Goal: Information Seeking & Learning: Learn about a topic

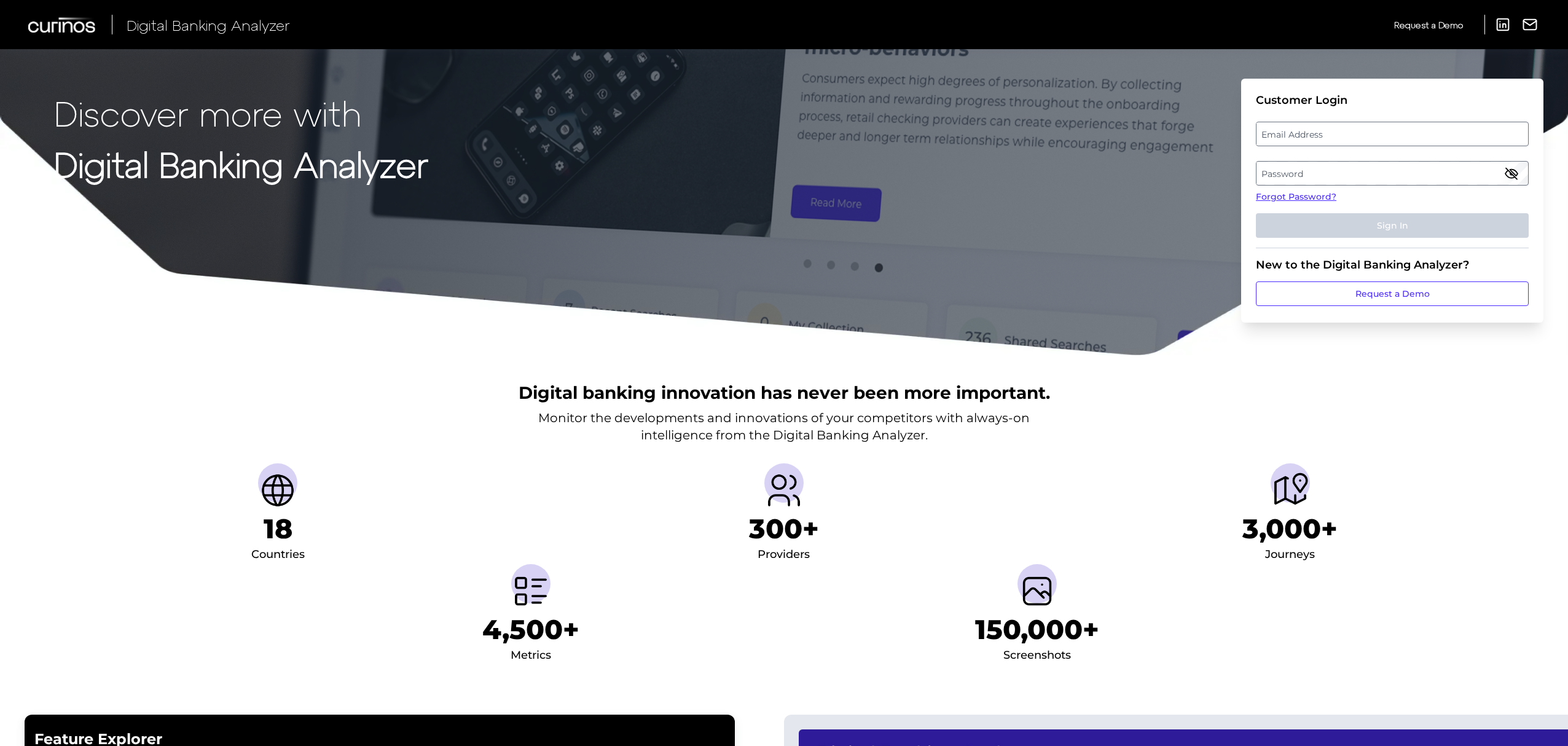
click at [1371, 134] on label "Email Address" at bounding box center [1392, 134] width 271 height 22
click at [1371, 134] on input "email" at bounding box center [1392, 134] width 273 height 25
click at [1371, 134] on input "Email Address" at bounding box center [1392, 134] width 273 height 25
type input "[PERSON_NAME][EMAIL_ADDRESS][PERSON_NAME][DOMAIN_NAME]"
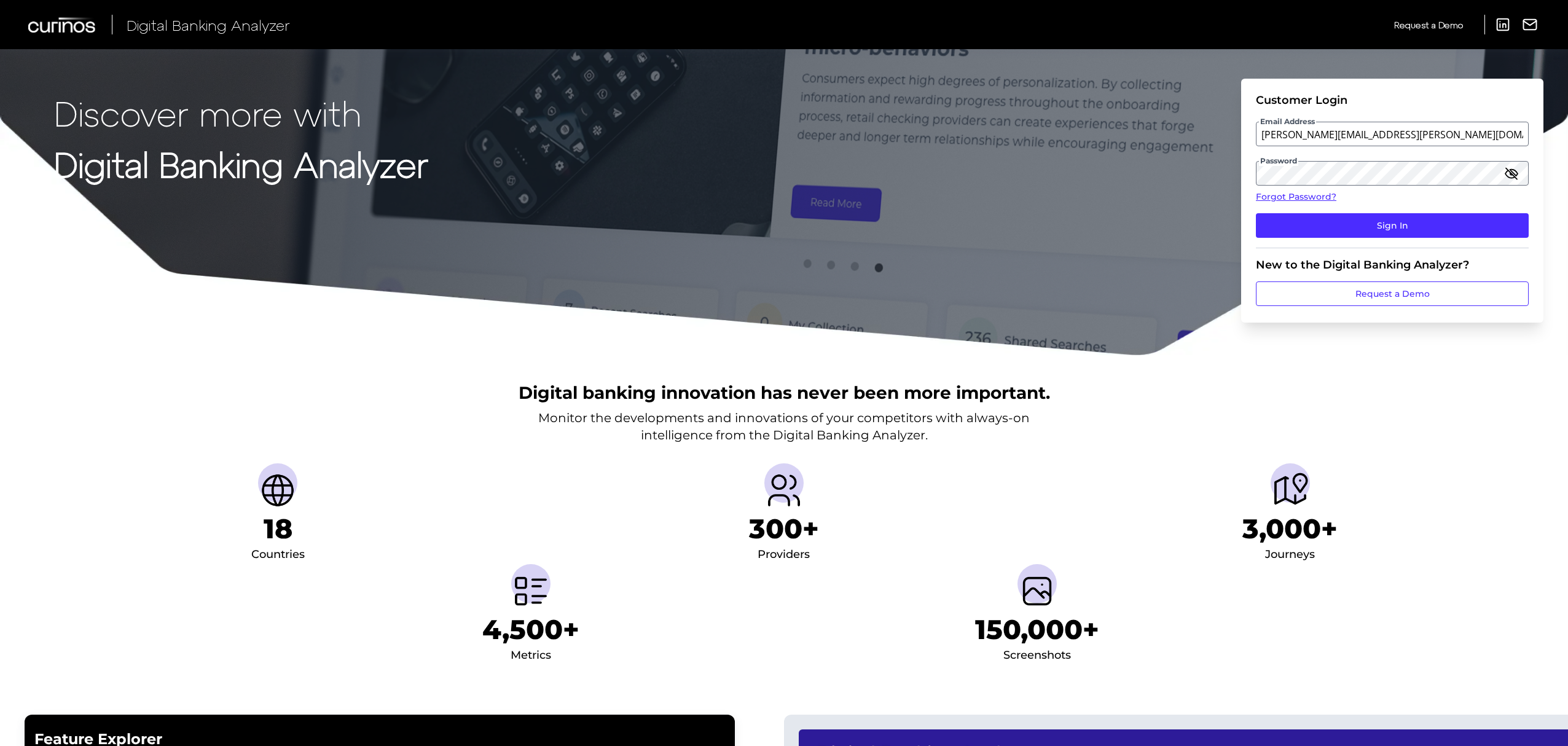
click at [1256, 213] on button "Sign In" at bounding box center [1392, 225] width 273 height 25
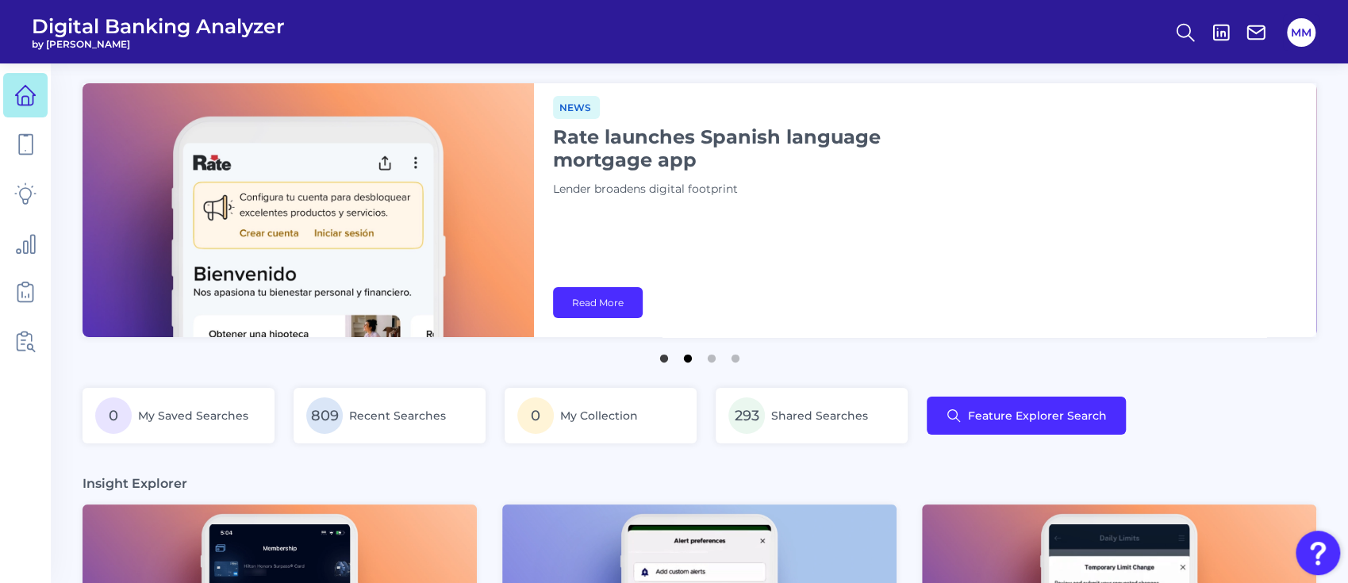
click at [685, 362] on button "2" at bounding box center [688, 355] width 16 height 16
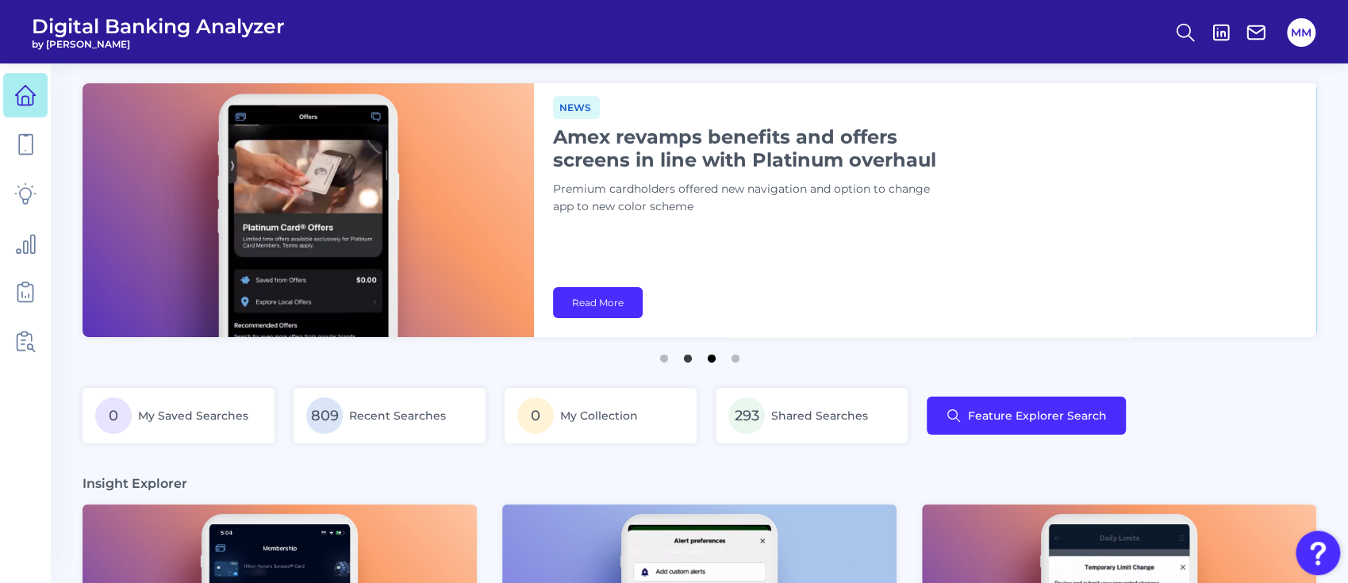
click at [715, 362] on button "3" at bounding box center [712, 355] width 16 height 16
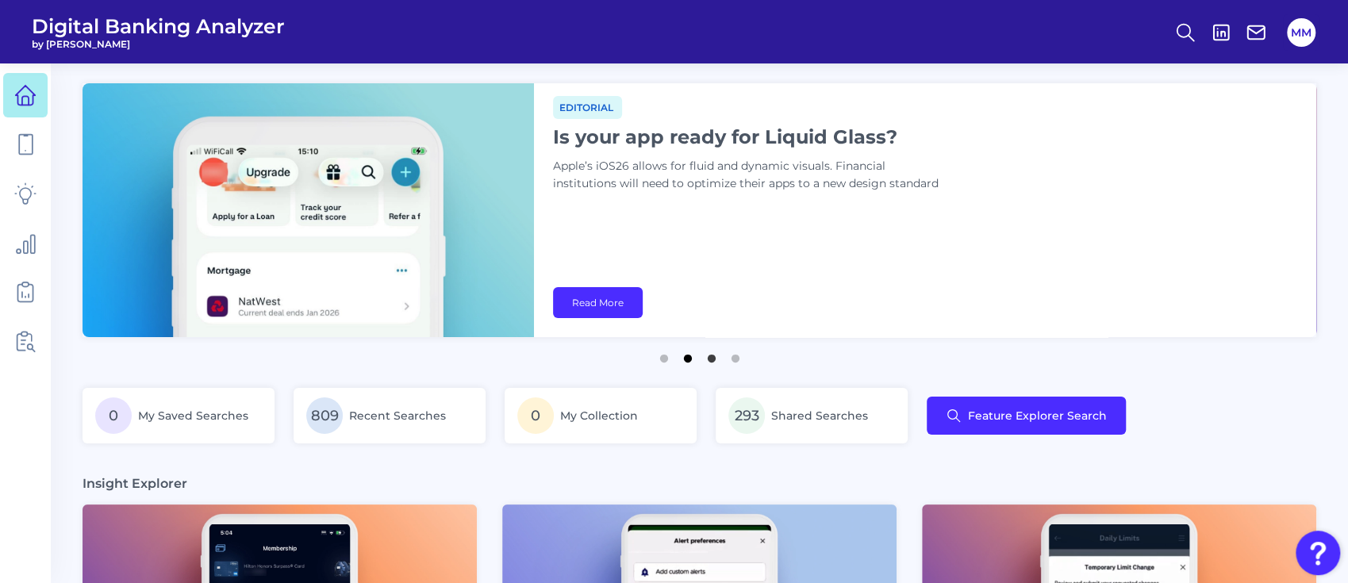
click at [687, 358] on button "2" at bounding box center [688, 355] width 16 height 16
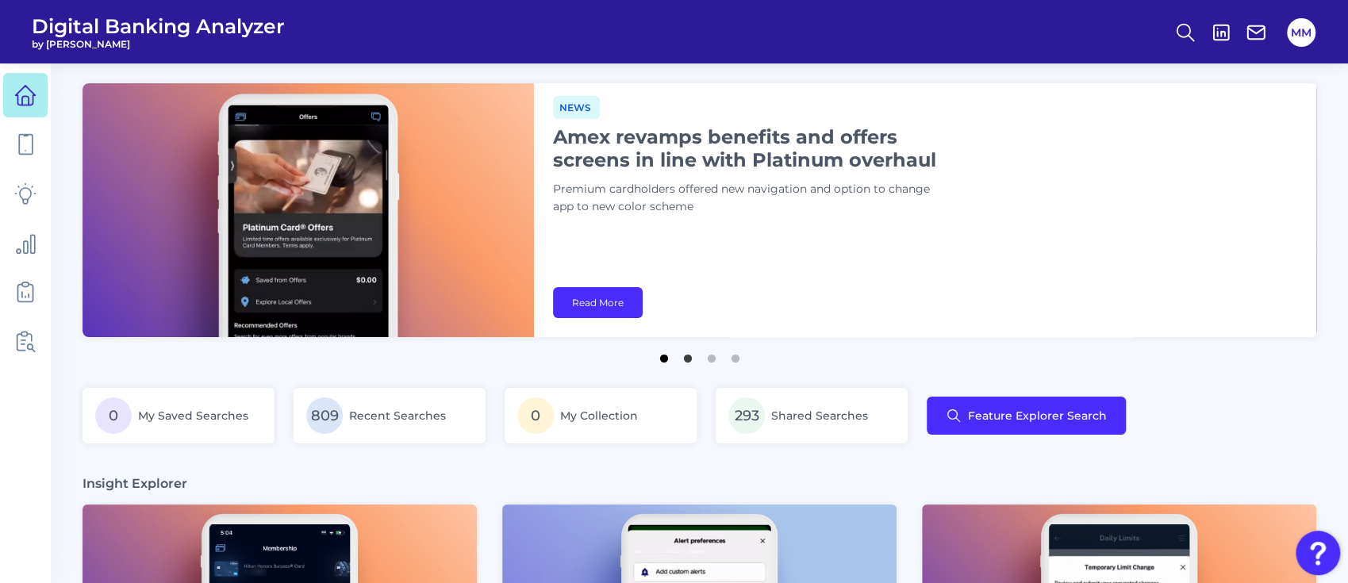
click at [666, 356] on button "1" at bounding box center [664, 355] width 16 height 16
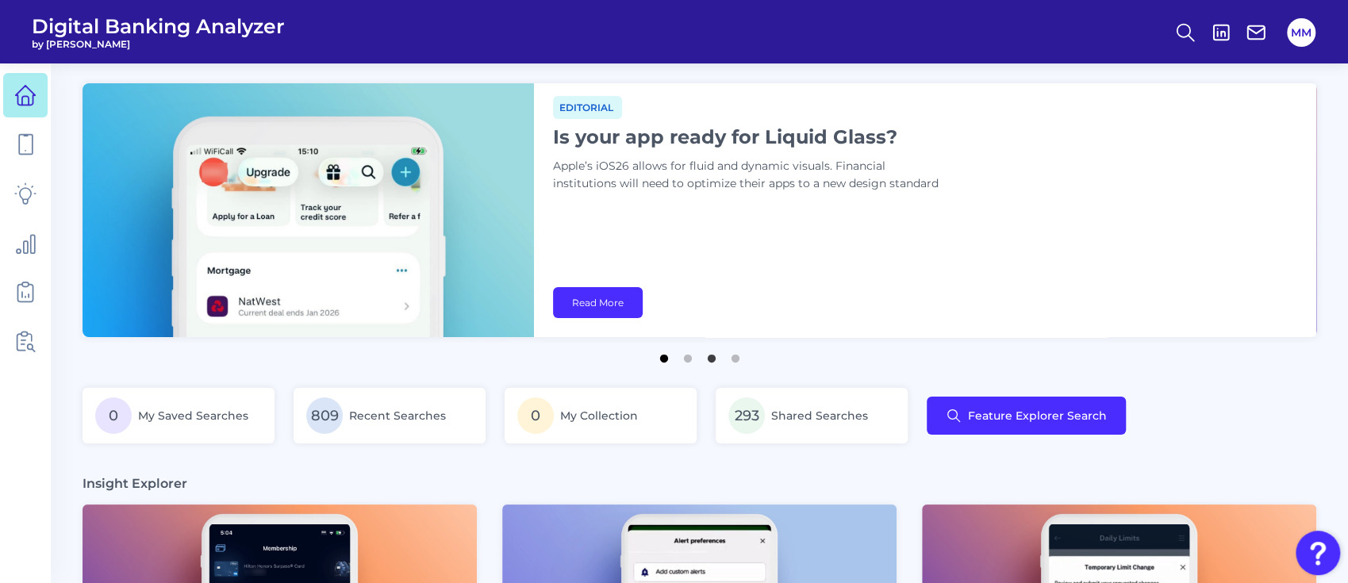
click at [670, 360] on button "1" at bounding box center [664, 355] width 16 height 16
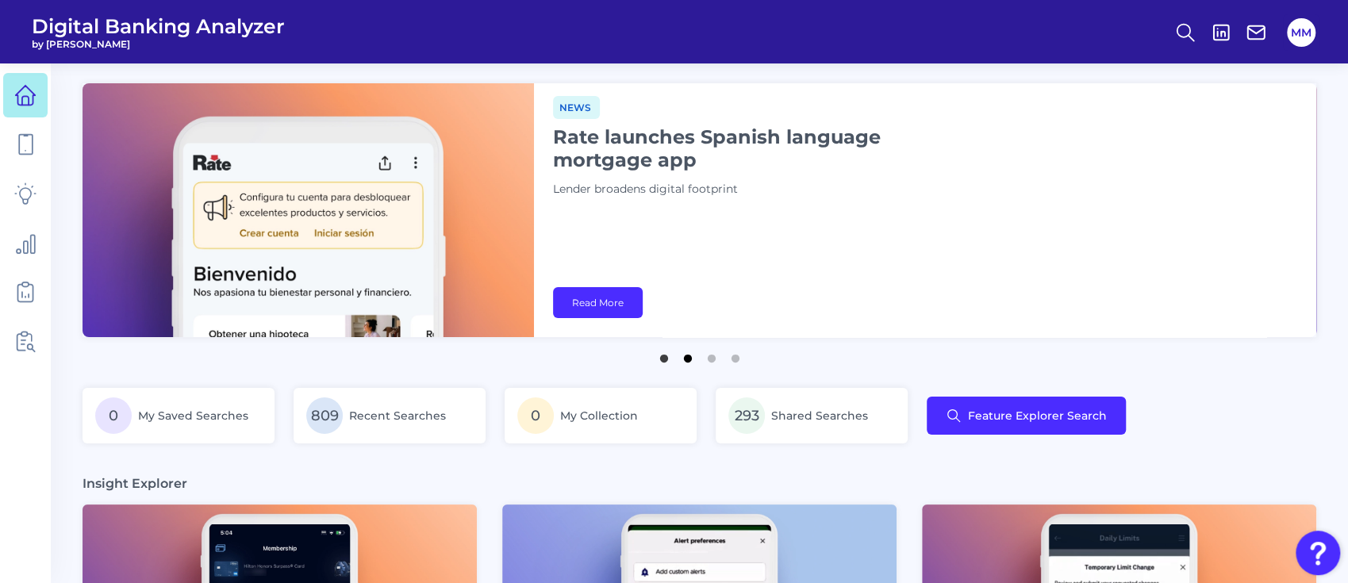
click at [688, 362] on button "2" at bounding box center [688, 355] width 16 height 16
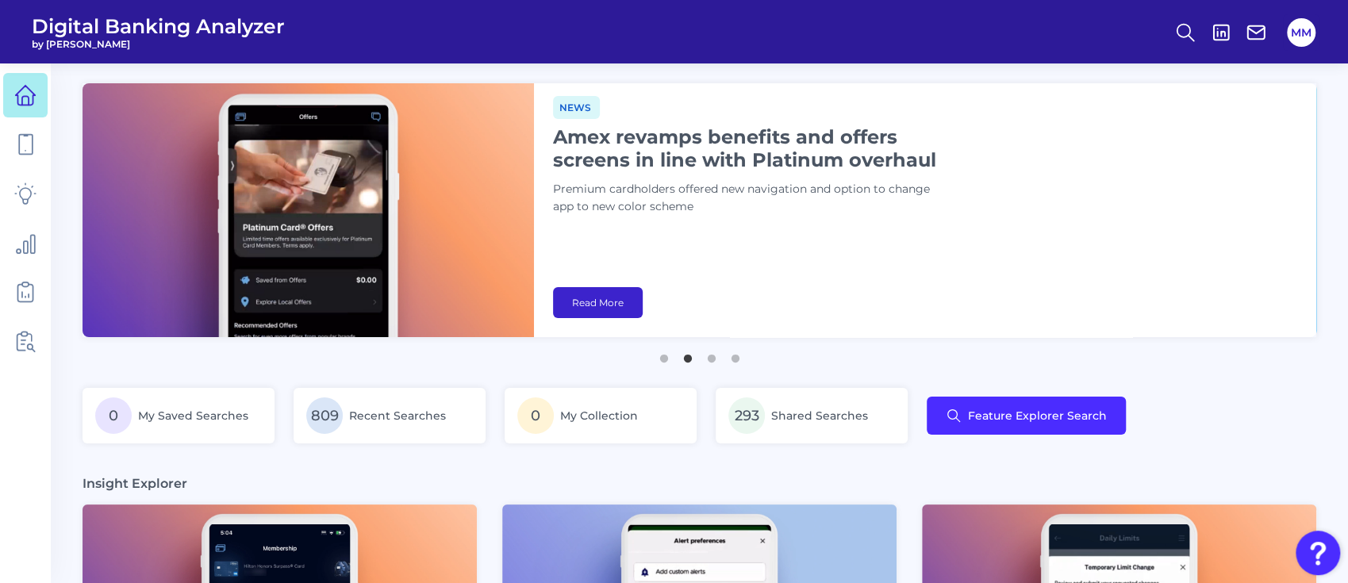
click at [598, 308] on link "Read More" at bounding box center [598, 302] width 90 height 31
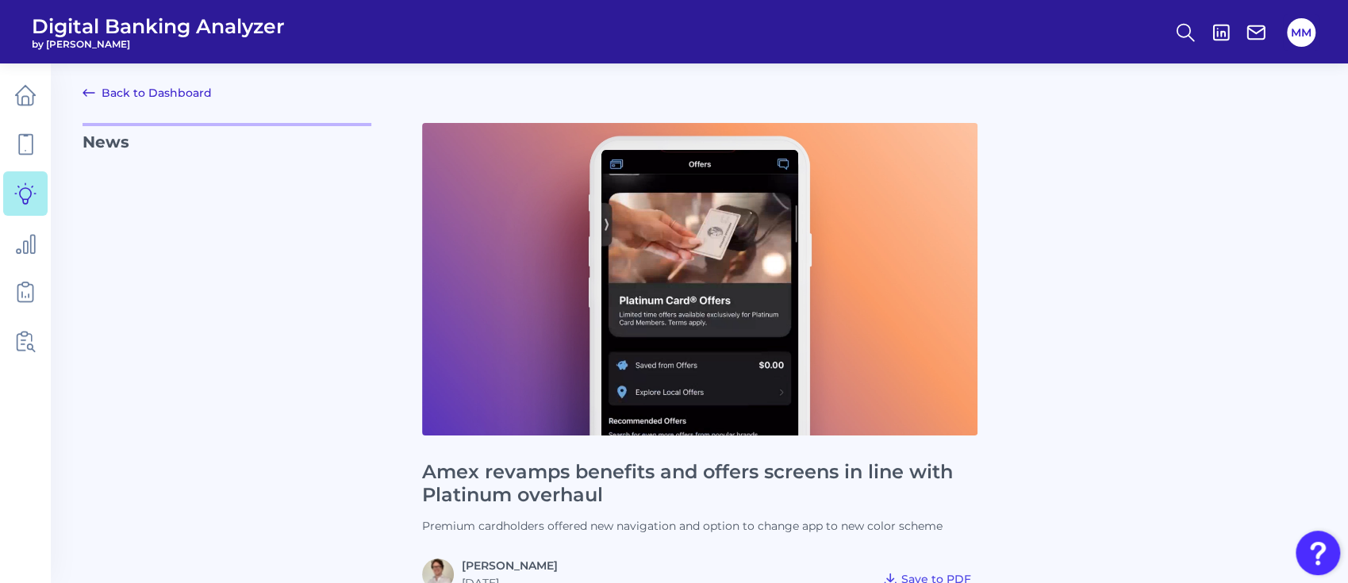
click at [704, 465] on h1 "Amex revamps benefits and offers screens in line with Platinum overhaul" at bounding box center [699, 484] width 555 height 46
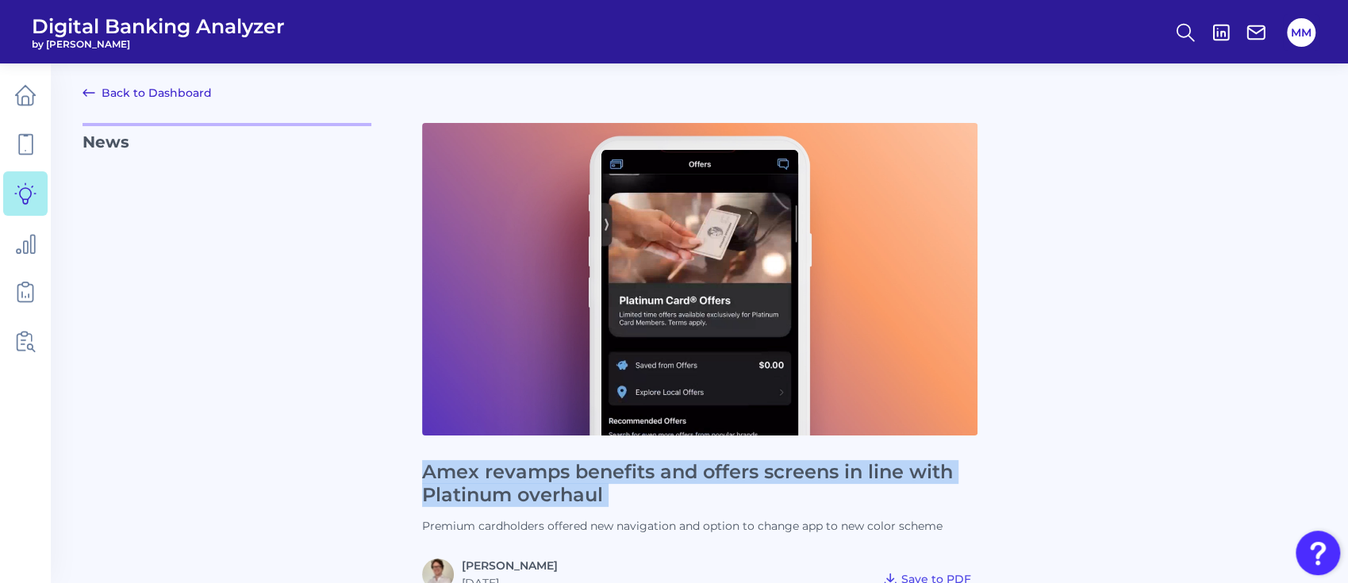
click at [704, 465] on h1 "Amex revamps benefits and offers screens in line with Platinum overhaul" at bounding box center [699, 484] width 555 height 46
copy h1 "Amex revamps benefits and offers screens in line with Platinum overhaul"
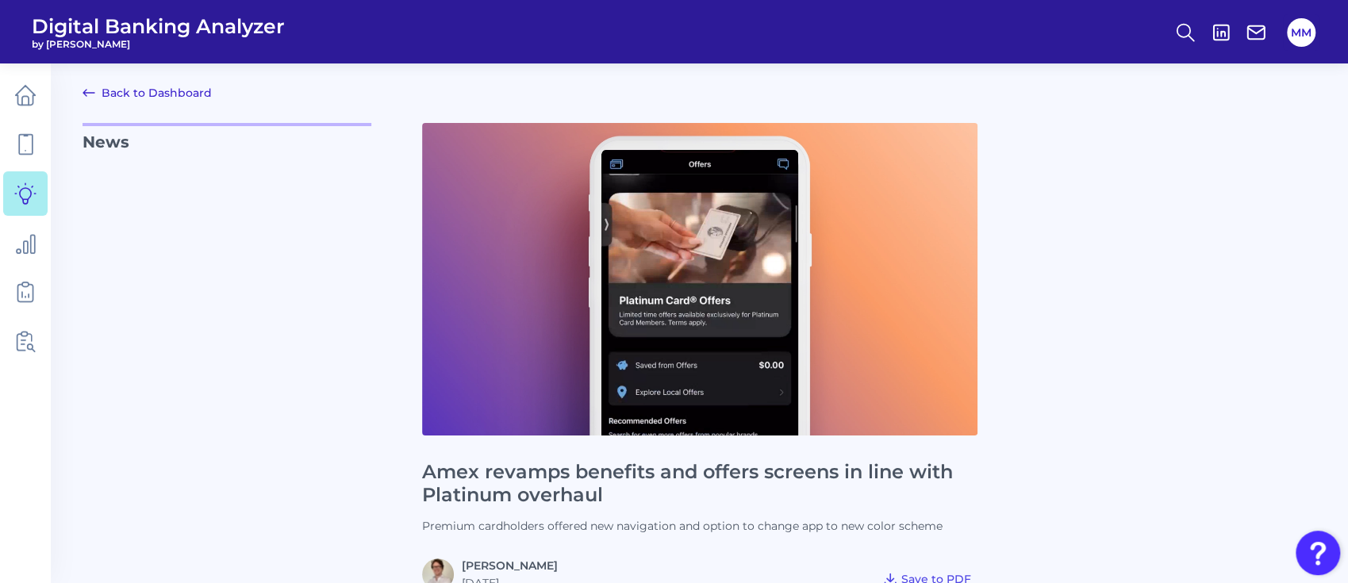
click at [796, 534] on div "Amex revamps benefits and offers screens in line with Platinum overhaul Premium…" at bounding box center [699, 356] width 555 height 467
click at [781, 530] on p "Premium cardholders offered new navigation and option to change app to new colo…" at bounding box center [699, 526] width 555 height 14
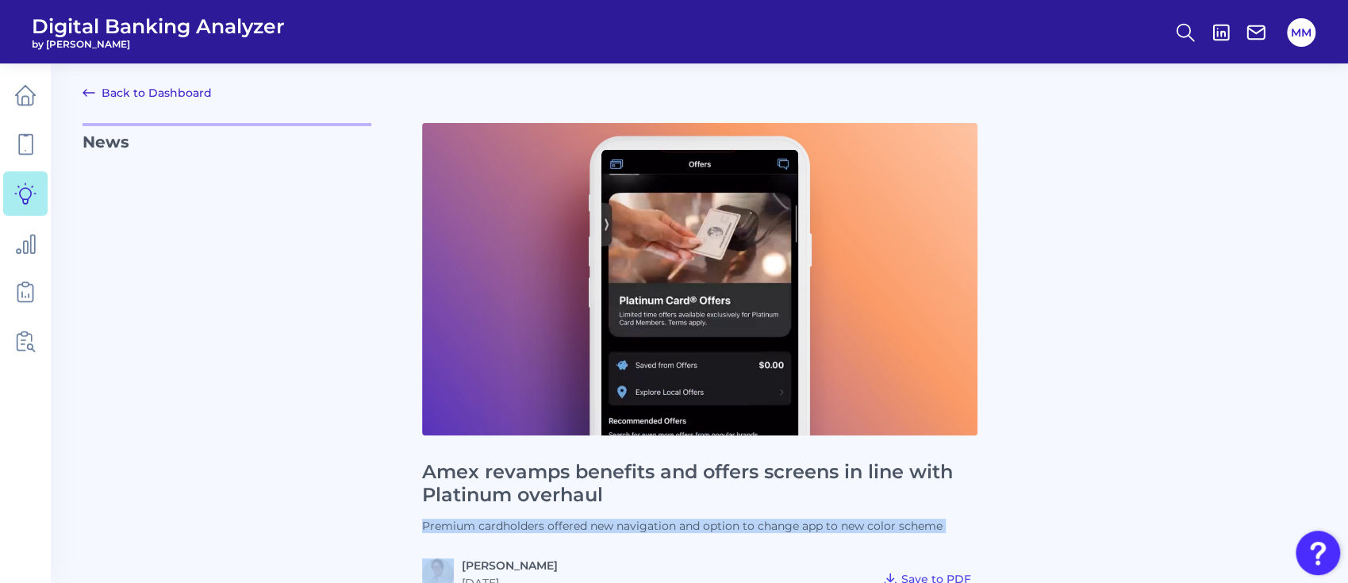
click at [781, 530] on p "Premium cardholders offered new navigation and option to change app to new colo…" at bounding box center [699, 526] width 555 height 14
copy p "Premium cardholders offered new navigation and option to change app to new colo…"
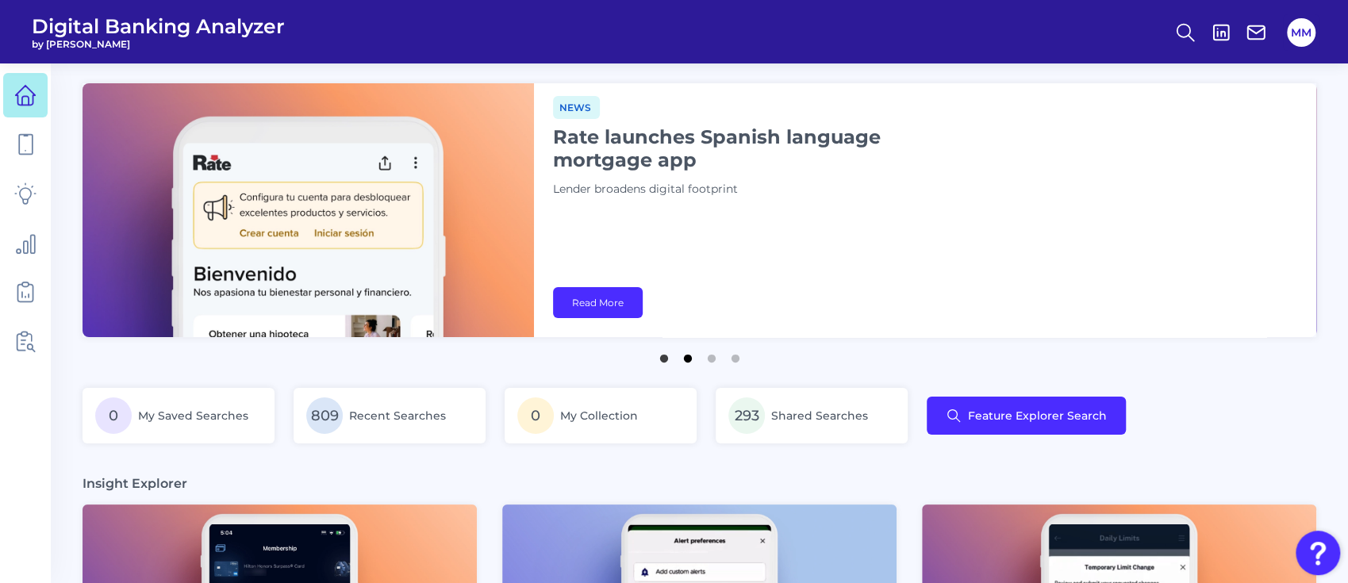
click at [689, 358] on button "2" at bounding box center [688, 355] width 16 height 16
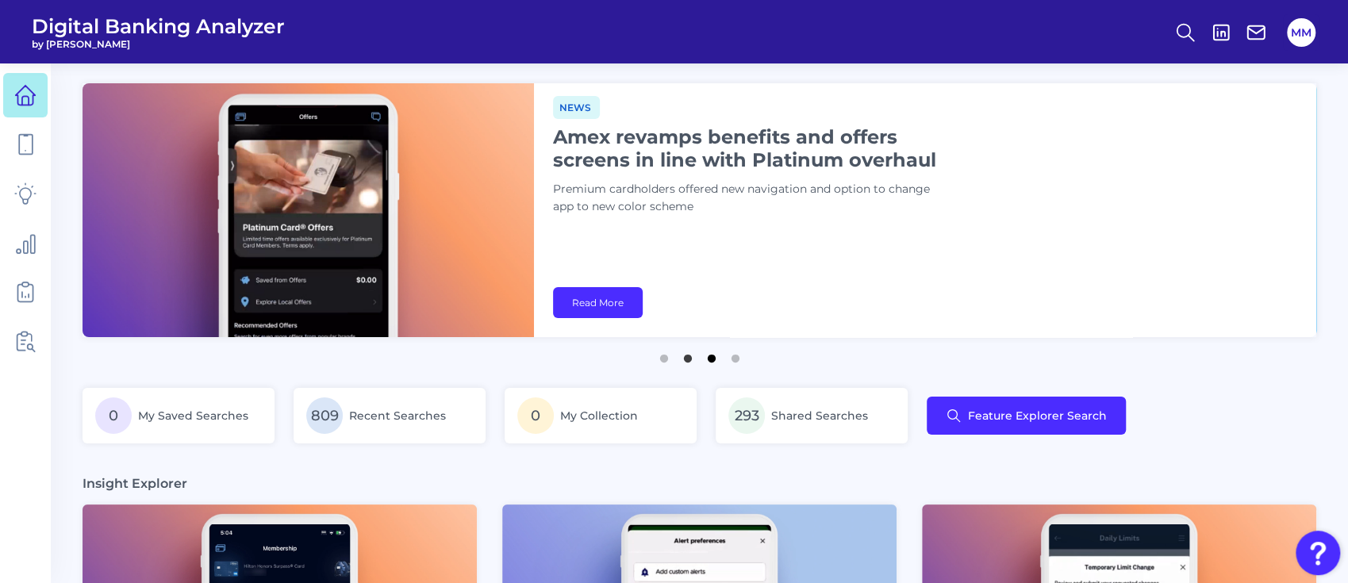
click at [706, 355] on button "3" at bounding box center [712, 355] width 16 height 16
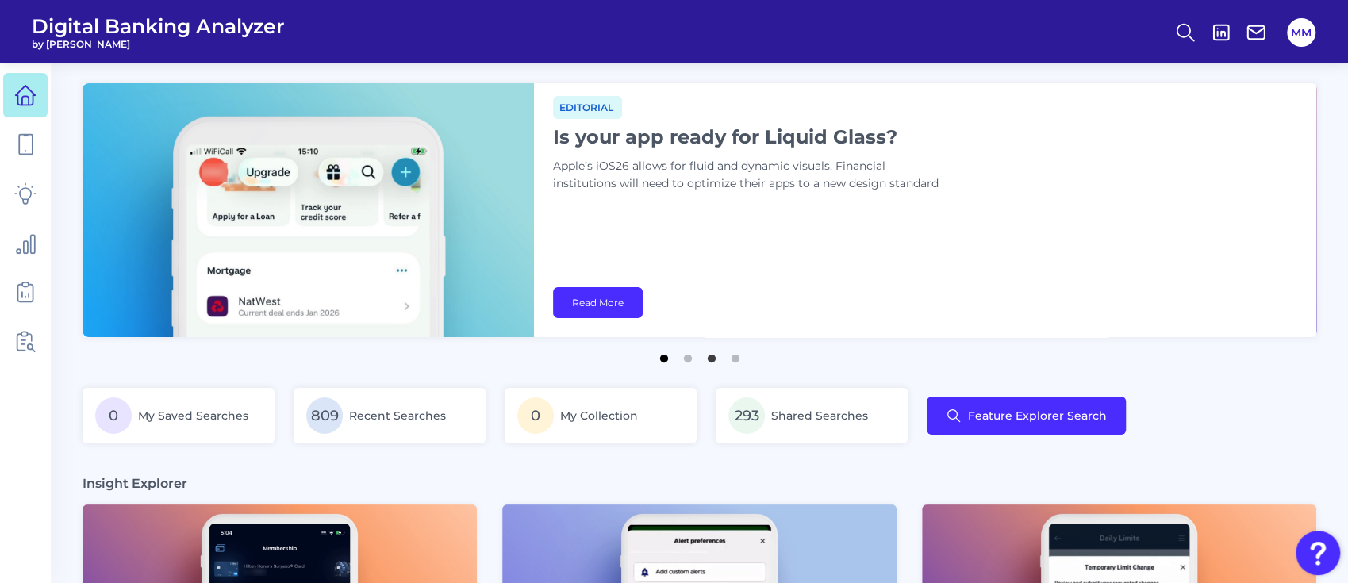
click at [665, 362] on button "1" at bounding box center [664, 355] width 16 height 16
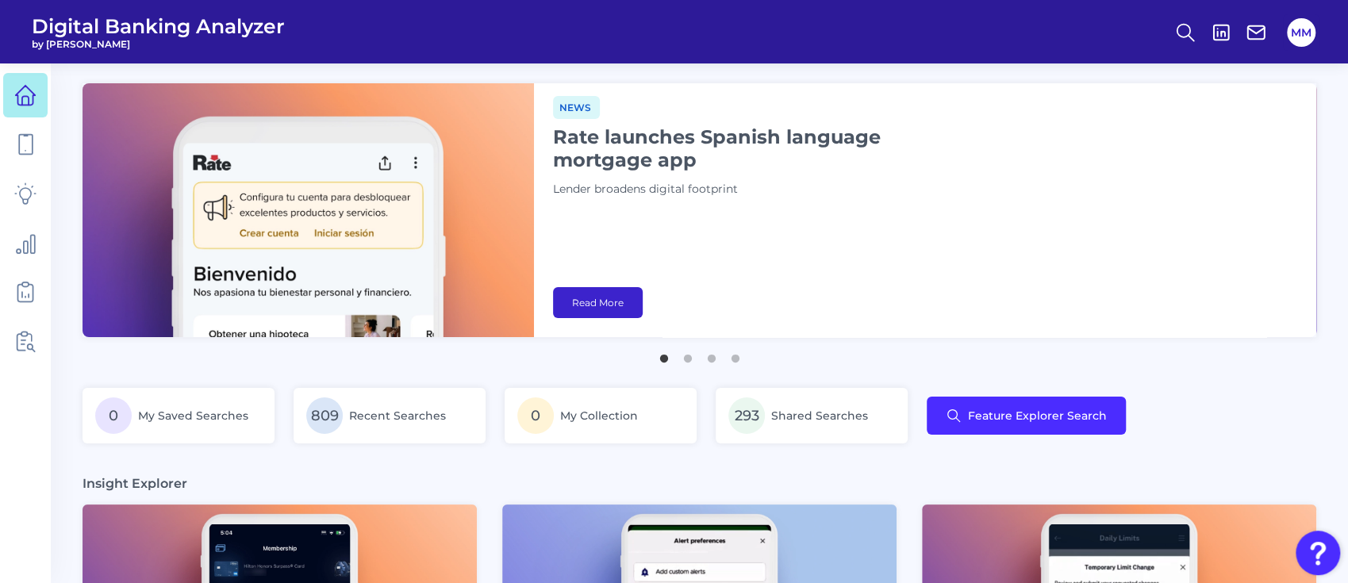
click at [611, 305] on link "Read More" at bounding box center [598, 302] width 90 height 31
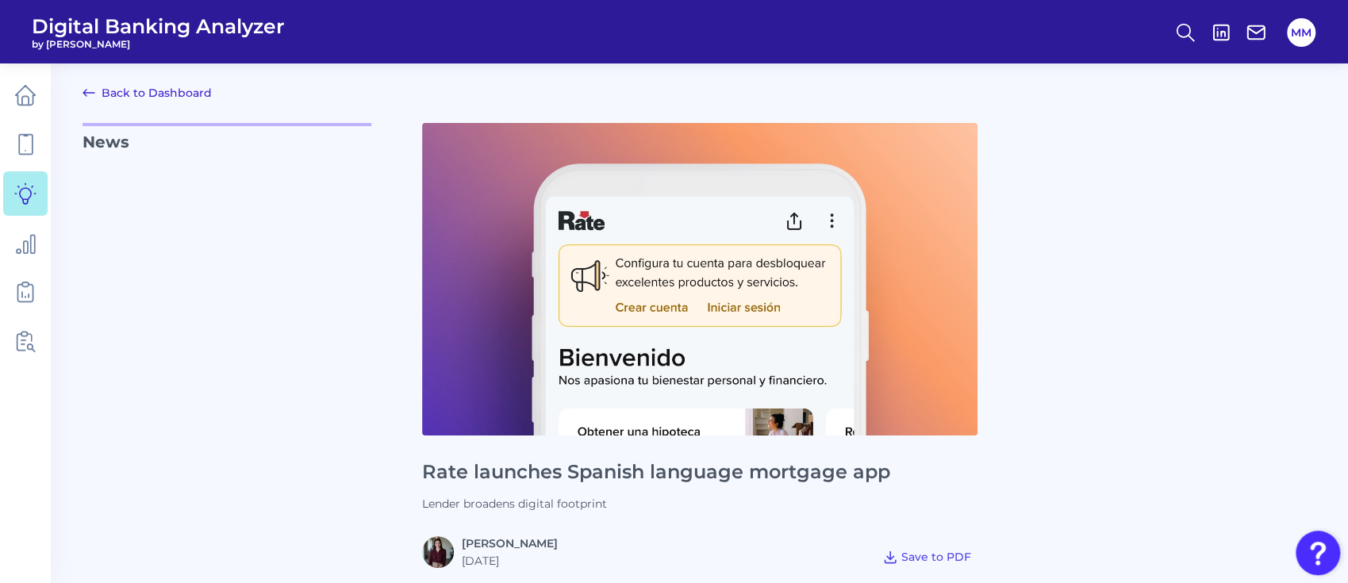
scroll to position [167, 0]
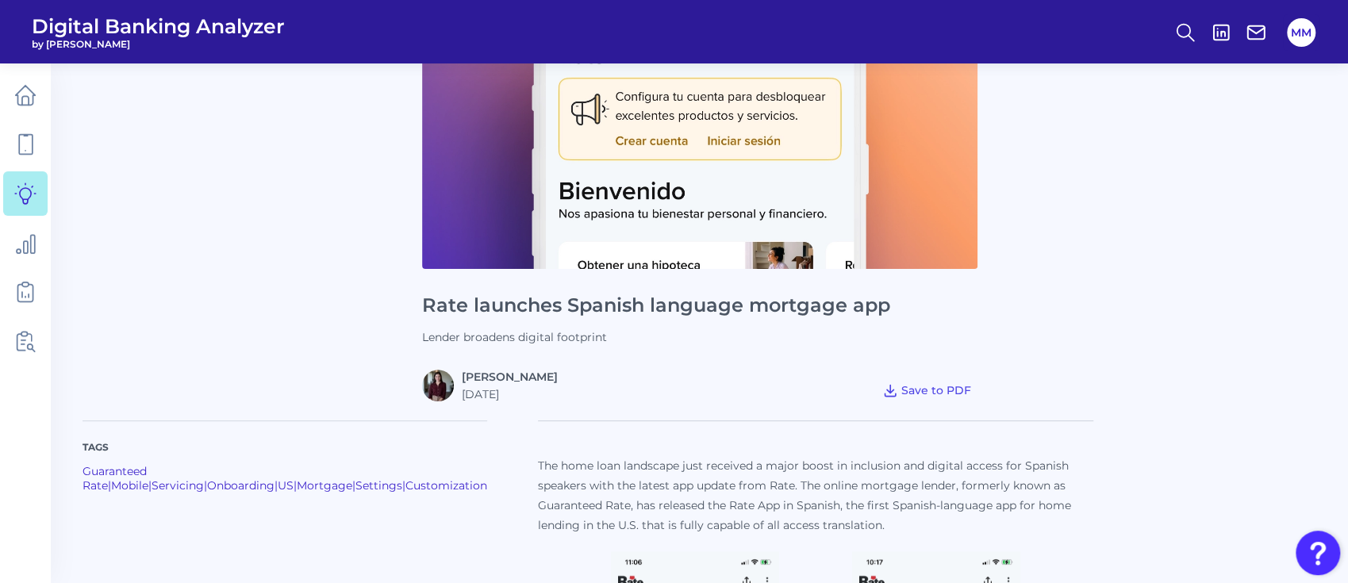
click at [609, 307] on h1 "Rate launches Spanish language mortgage app" at bounding box center [699, 305] width 555 height 23
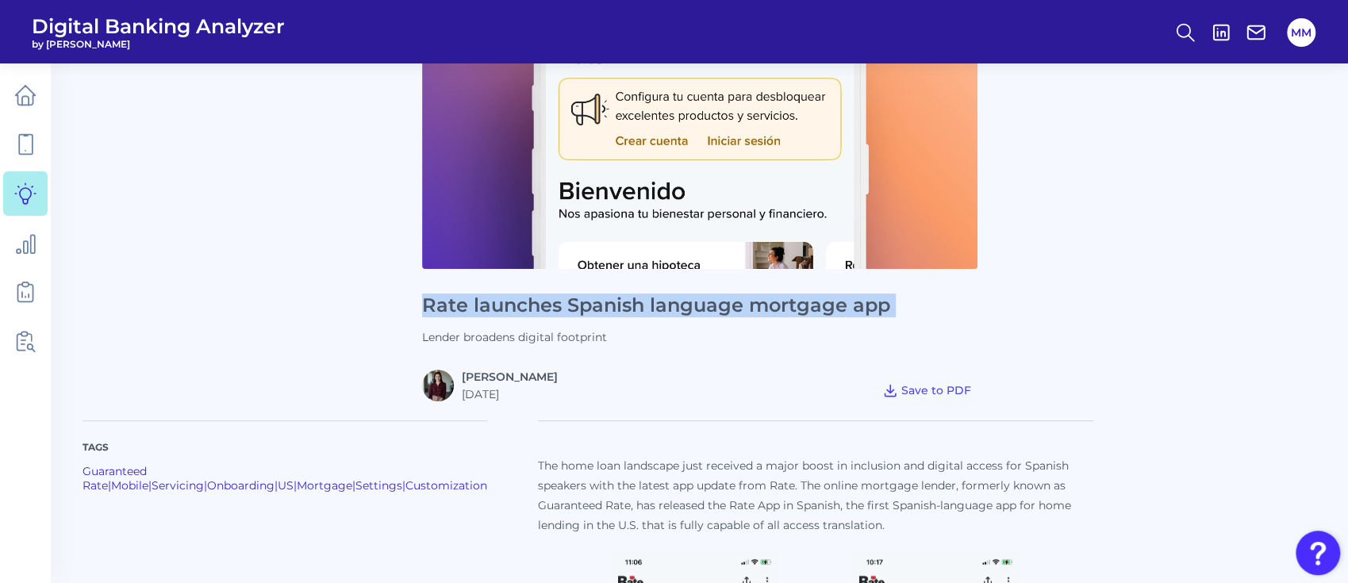
click at [609, 307] on h1 "Rate launches Spanish language mortgage app" at bounding box center [699, 305] width 555 height 23
copy h1 "Rate launches Spanish language mortgage app"
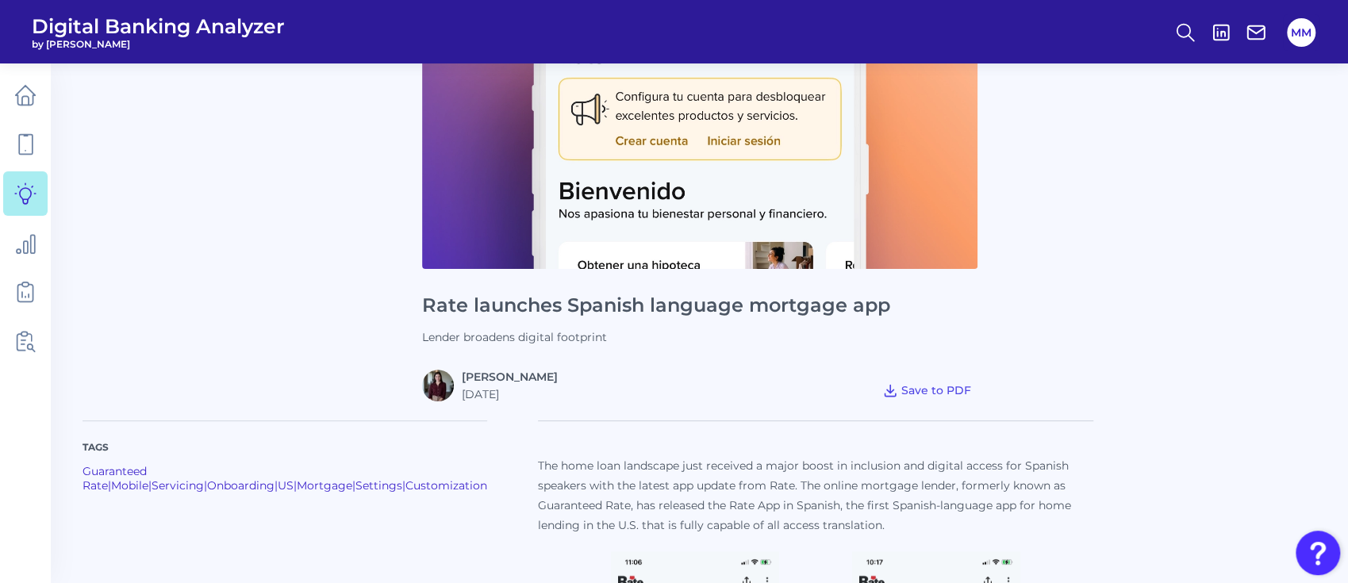
click at [549, 338] on p "Lender broadens digital footprint" at bounding box center [699, 337] width 555 height 14
copy p "Lender broadens digital footprint"
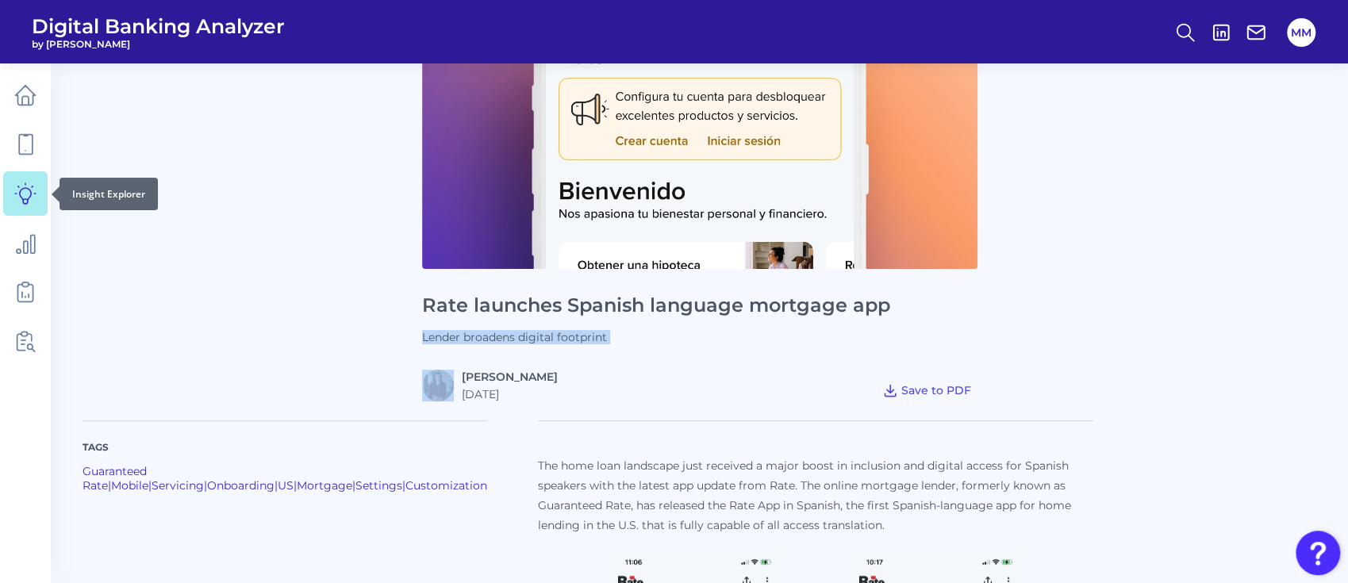
click at [25, 198] on icon at bounding box center [25, 193] width 22 height 22
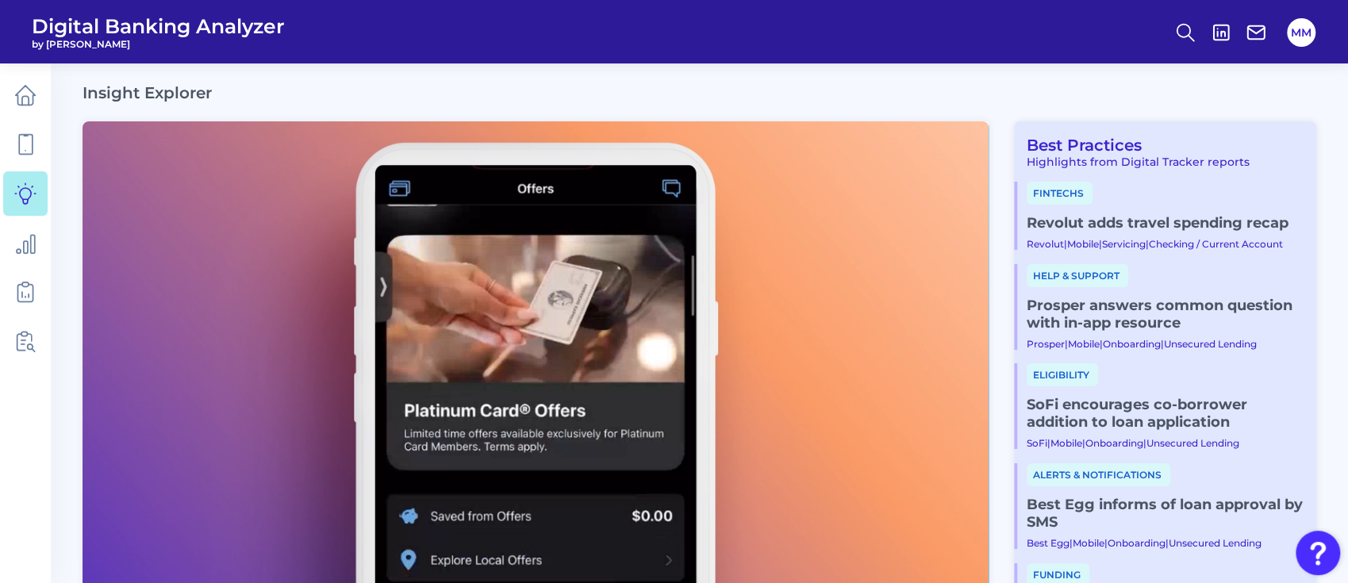
click at [1064, 219] on link "Revolut adds travel spending recap​" at bounding box center [1164, 222] width 277 height 17
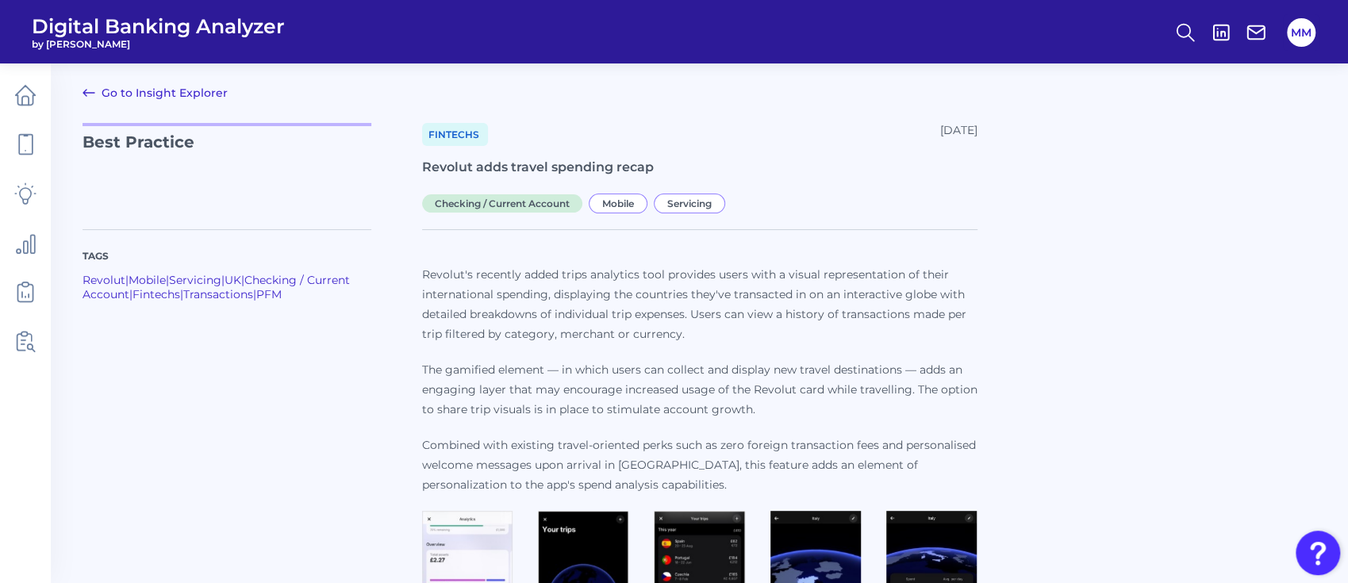
click at [527, 159] on h1 "Revolut adds travel spending recap​" at bounding box center [699, 168] width 555 height 18
copy h1 "Revolut adds travel spending recap​"
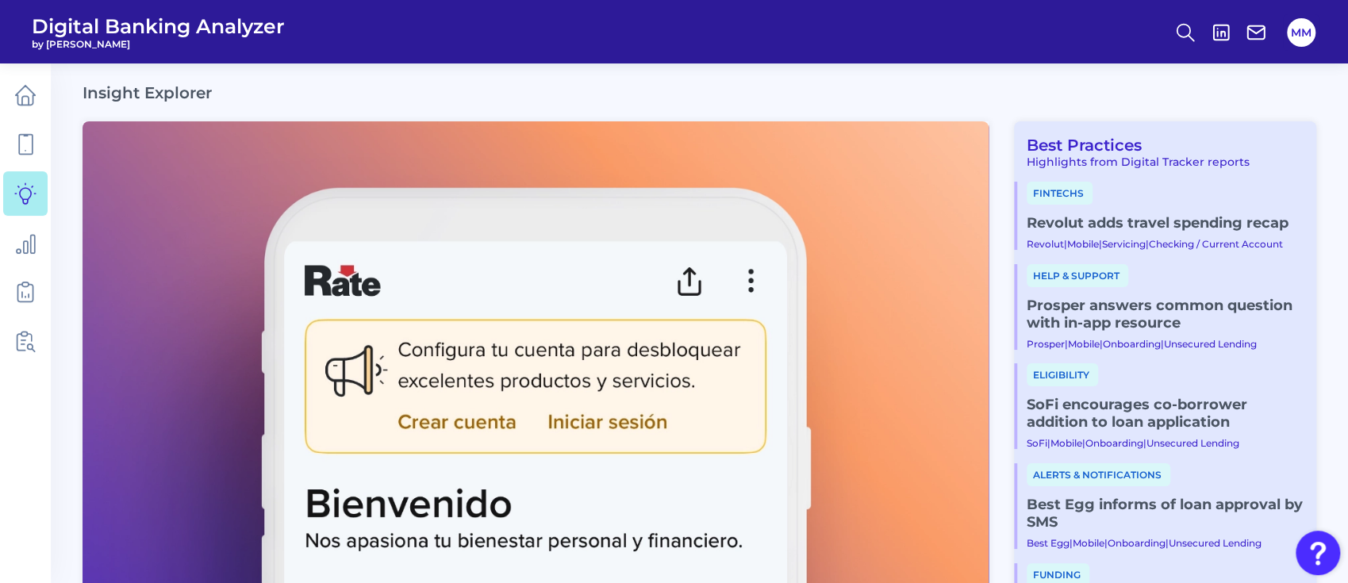
click at [1124, 316] on link "Prosper answers common question with in-app resource" at bounding box center [1164, 314] width 277 height 35
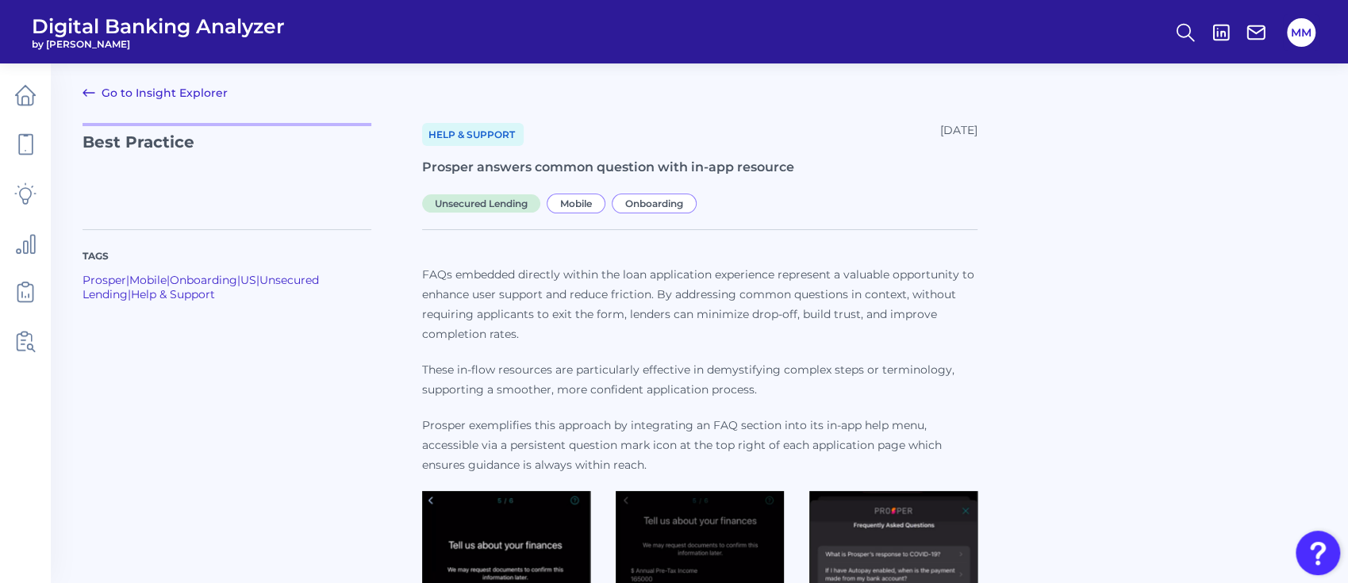
click at [644, 163] on h1 "Prosper answers common question with in-app resource" at bounding box center [699, 168] width 555 height 18
copy h1 "Prosper answers common question with in-app resource"
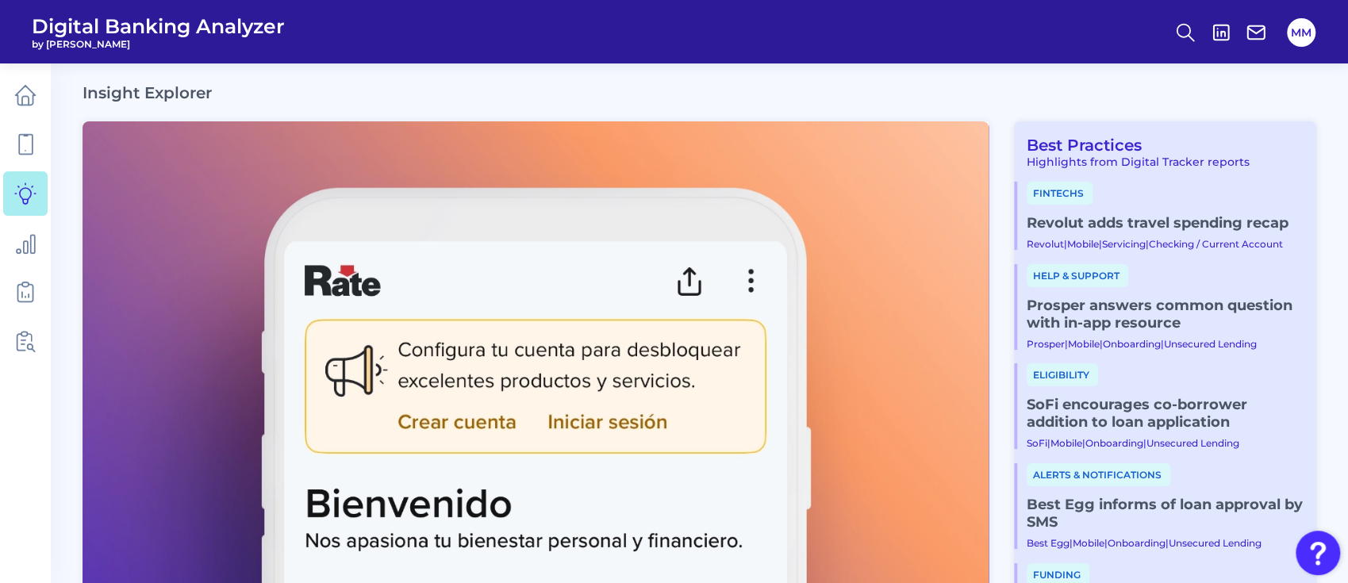
click at [1101, 424] on link "SoFi encourages co-borrower addition to loan application" at bounding box center [1164, 413] width 277 height 35
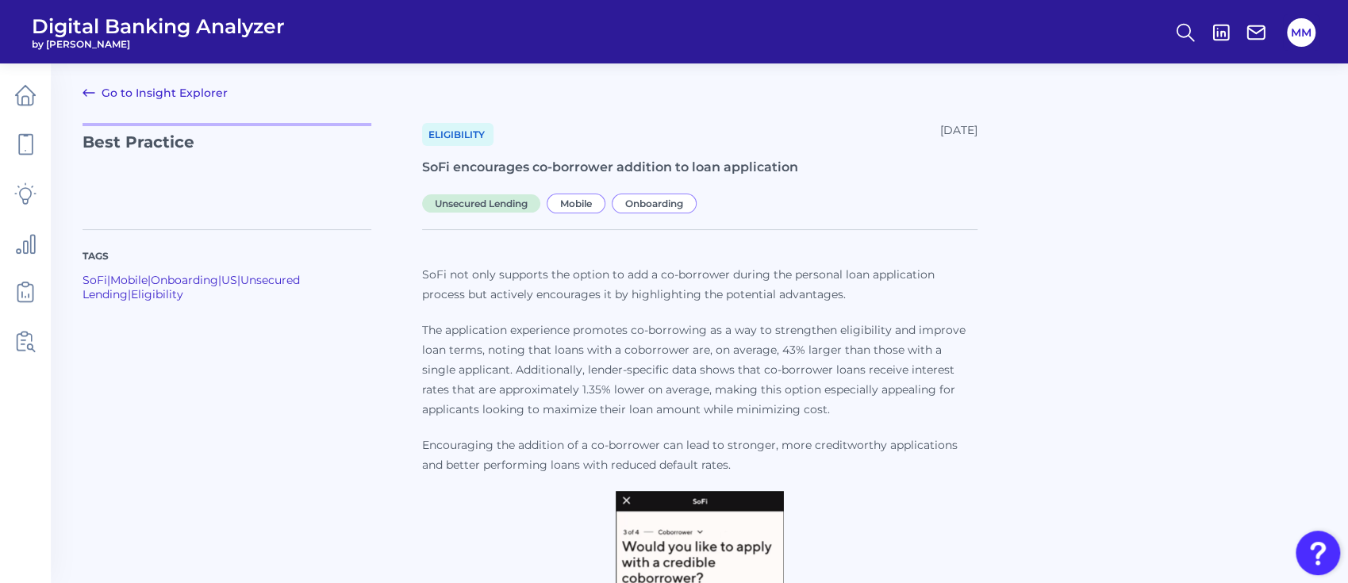
click at [612, 162] on h1 "SoFi encourages co-borrower addition to loan application" at bounding box center [699, 168] width 555 height 18
copy h1 "SoFi encourages co-borrower addition to loan application"
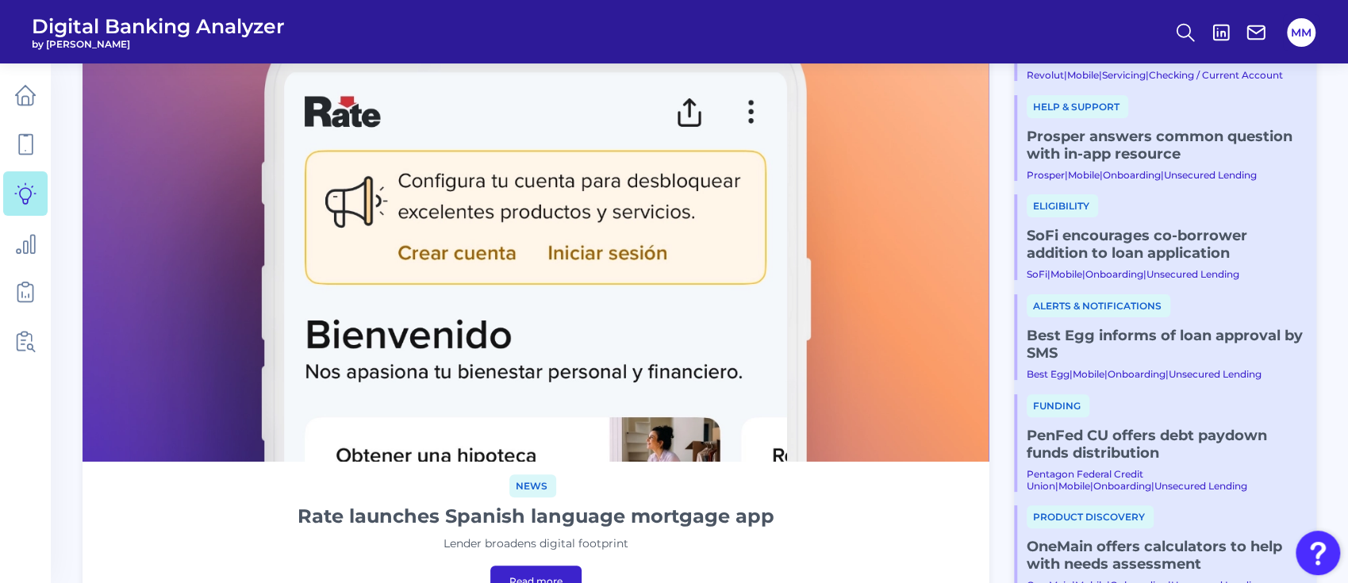
scroll to position [171, 0]
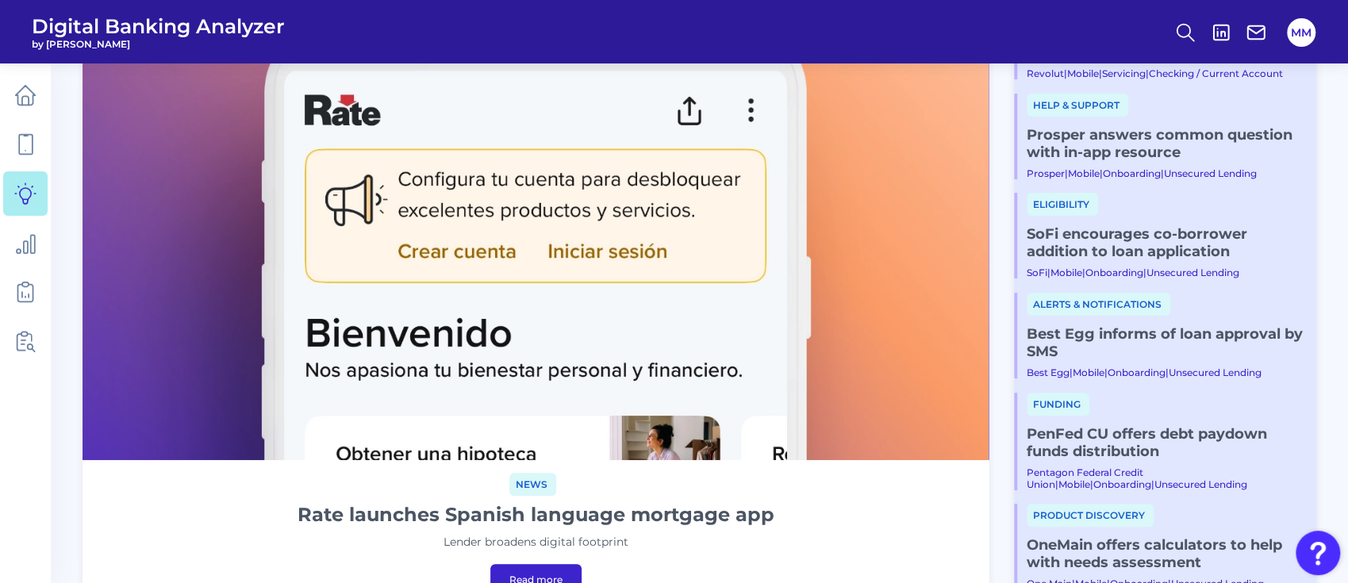
click at [1091, 330] on link "Best Egg informs of loan approval by SMS" at bounding box center [1164, 342] width 277 height 35
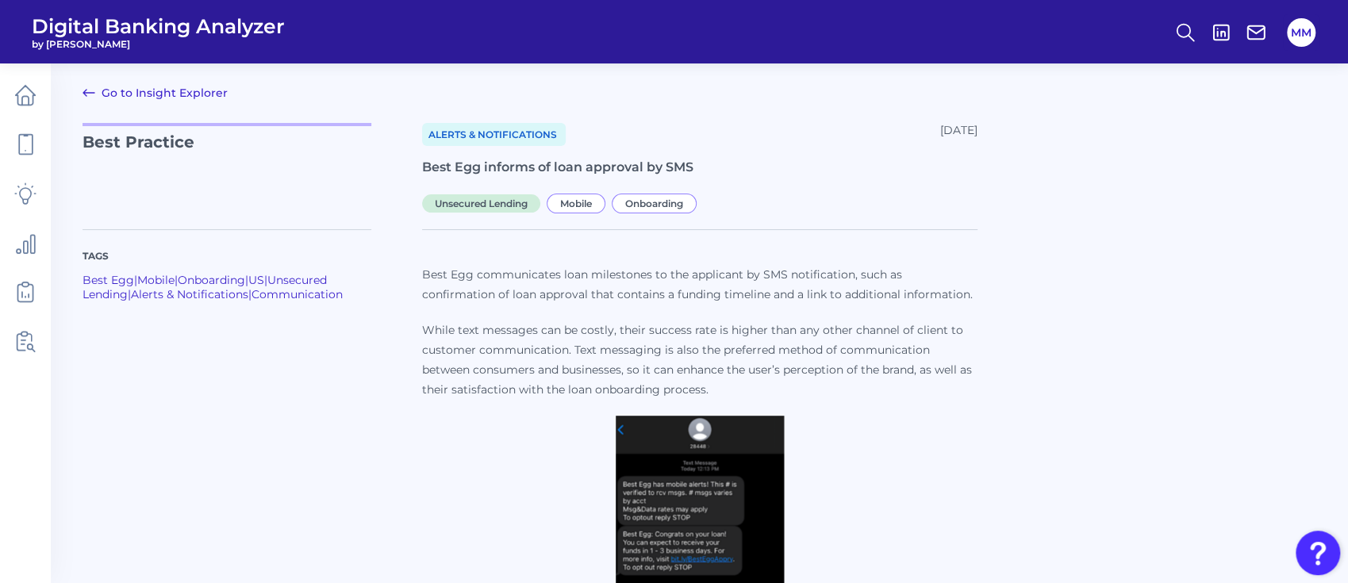
click at [542, 162] on h1 "Best Egg informs of loan approval by SMS" at bounding box center [699, 168] width 555 height 18
copy h1 "Best Egg informs of loan approval by SMS"
